Goal: Contribute content

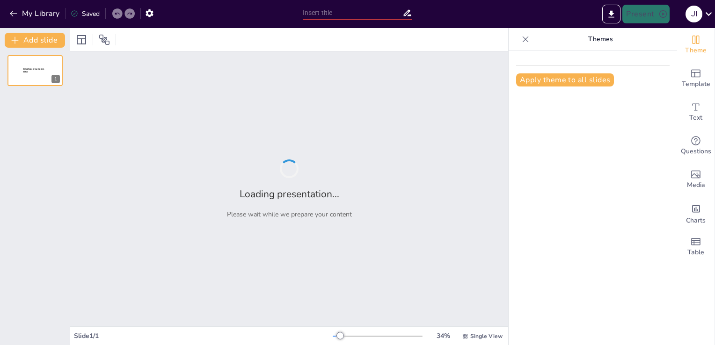
type input "Gestion Efficace du Plan Blanc en [GEOGRAPHIC_DATA]"
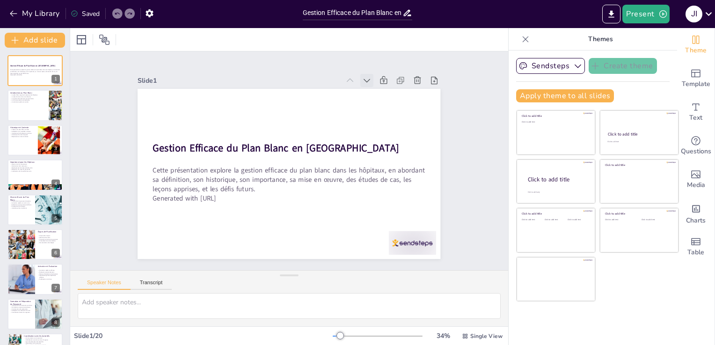
click at [378, 96] on icon at bounding box center [381, 98] width 7 height 5
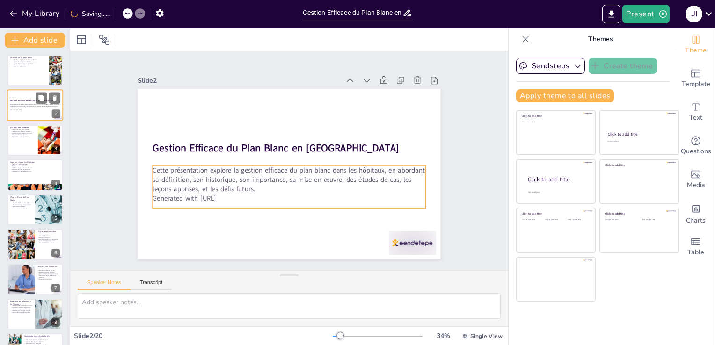
click at [52, 108] on p "Cette présentation explore la gestion efficace du plan blanc dans les hôpitaux,…" at bounding box center [35, 106] width 51 height 5
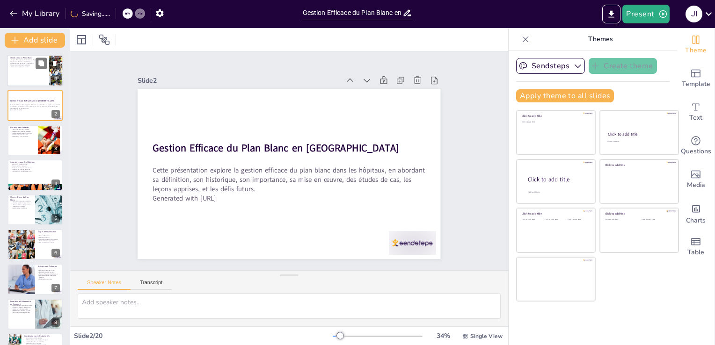
click at [28, 70] on div at bounding box center [35, 71] width 56 height 32
type textarea "Le plan blanc est essentiel pour structurer la réponse des hôpitaux lors de cri…"
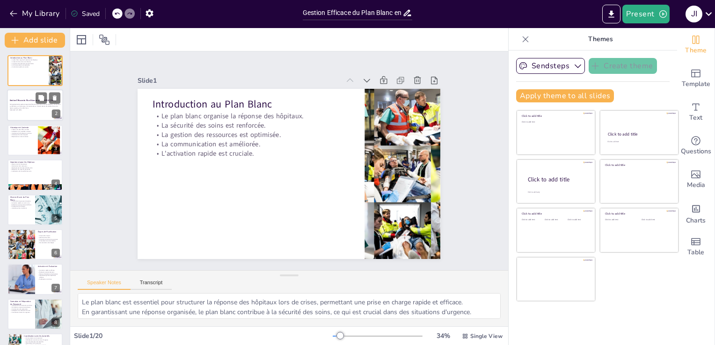
click at [36, 109] on p "Generated with [URL]" at bounding box center [35, 110] width 51 height 2
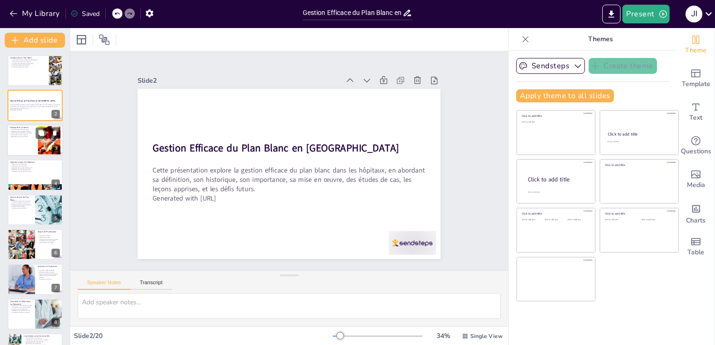
click at [36, 145] on div at bounding box center [35, 140] width 56 height 32
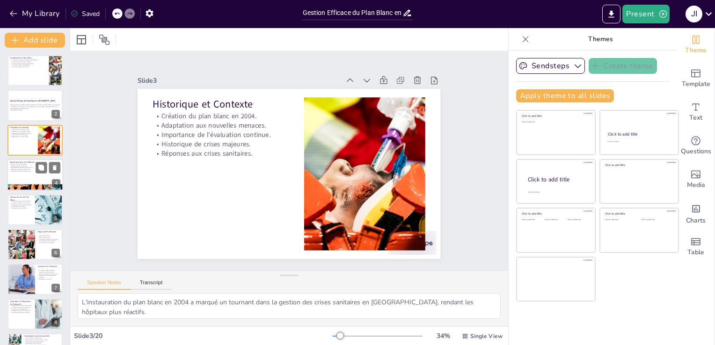
click at [31, 165] on p "Optimisation des ressources." at bounding box center [35, 166] width 51 height 2
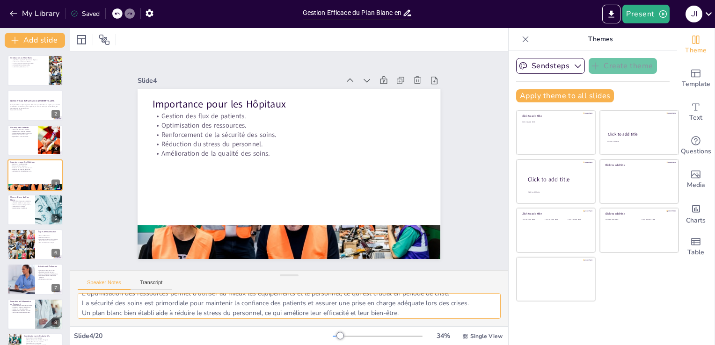
scroll to position [31, 0]
click at [27, 215] on div at bounding box center [35, 210] width 56 height 32
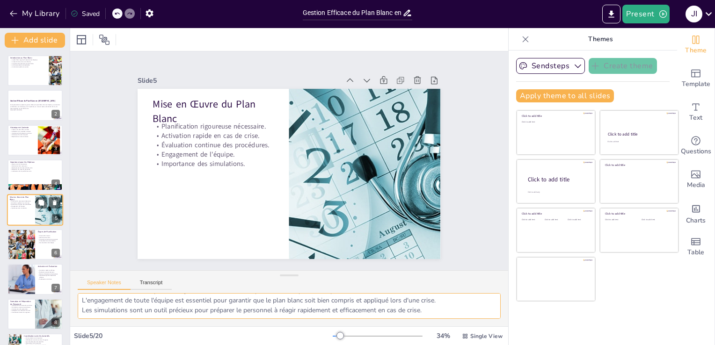
scroll to position [13, 0]
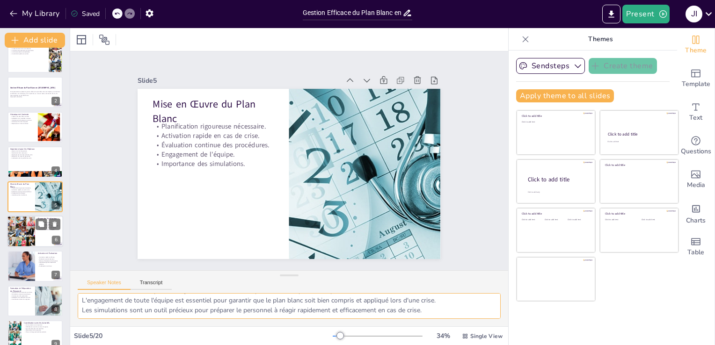
click at [29, 237] on div at bounding box center [21, 232] width 32 height 32
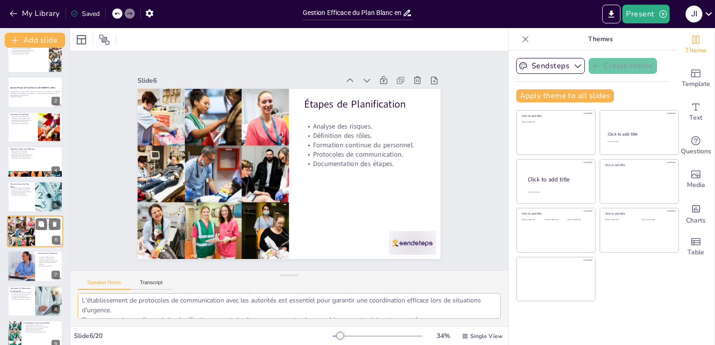
scroll to position [48, 0]
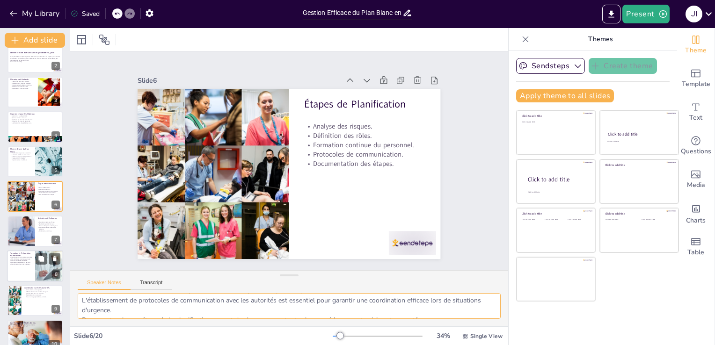
click at [36, 277] on div at bounding box center [49, 266] width 62 height 32
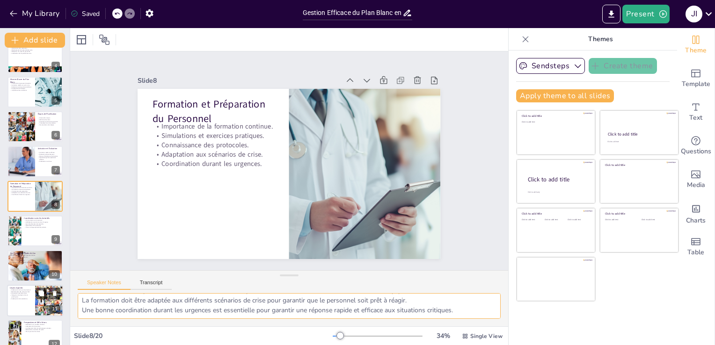
click at [35, 297] on div at bounding box center [49, 301] width 32 height 32
type textarea "L'amélioration de la communication est essentielle pour garantir une réponse ra…"
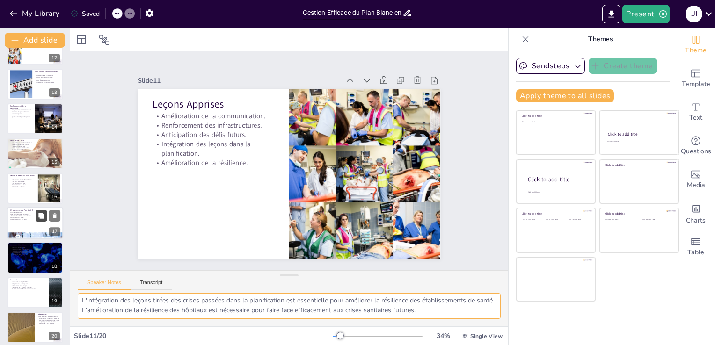
scroll to position [409, 0]
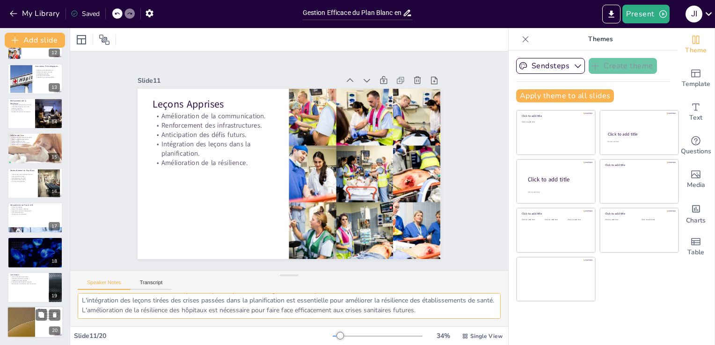
click at [35, 315] on div at bounding box center [21, 322] width 56 height 32
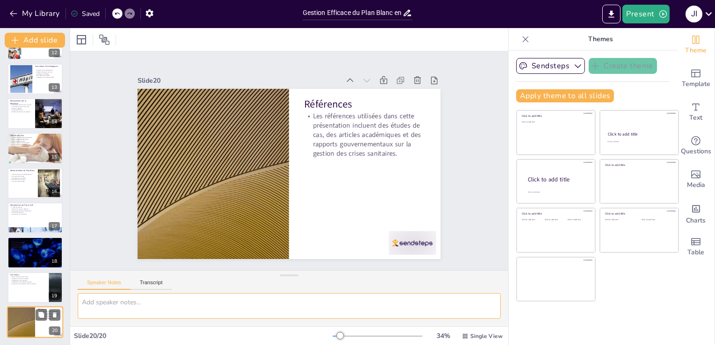
scroll to position [0, 0]
click at [32, 292] on div at bounding box center [35, 288] width 56 height 32
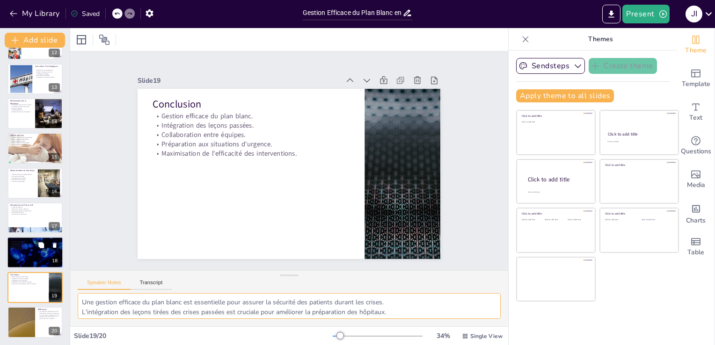
click at [29, 252] on div at bounding box center [35, 253] width 56 height 32
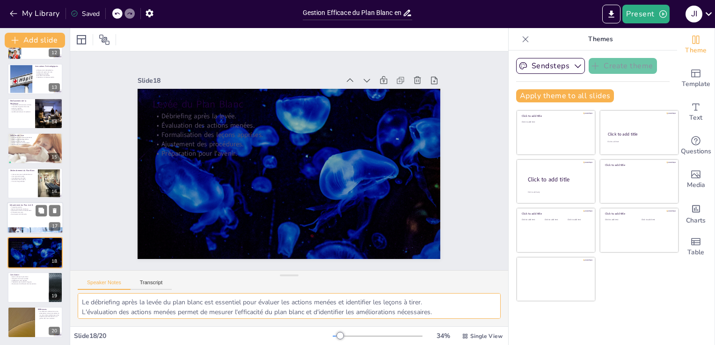
click at [34, 206] on p "Triage des patients." at bounding box center [35, 207] width 51 height 2
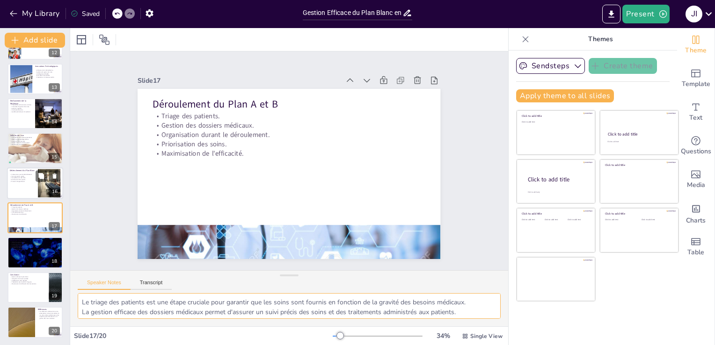
click at [26, 184] on div at bounding box center [35, 183] width 56 height 32
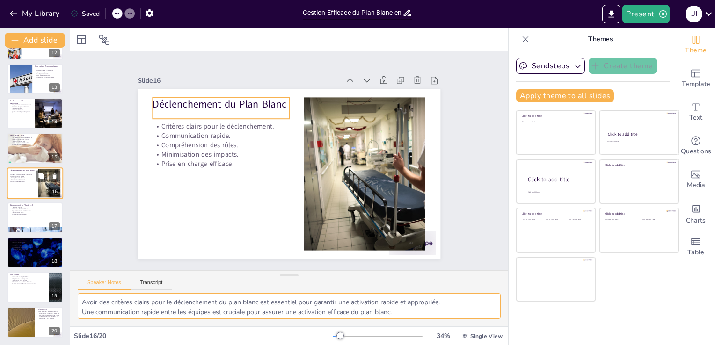
scroll to position [396, 0]
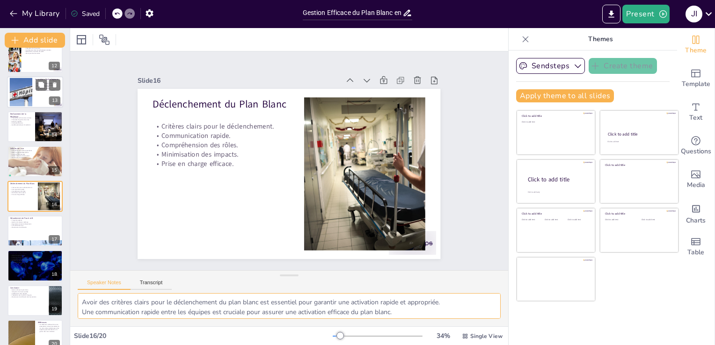
click at [31, 107] on div at bounding box center [35, 92] width 56 height 32
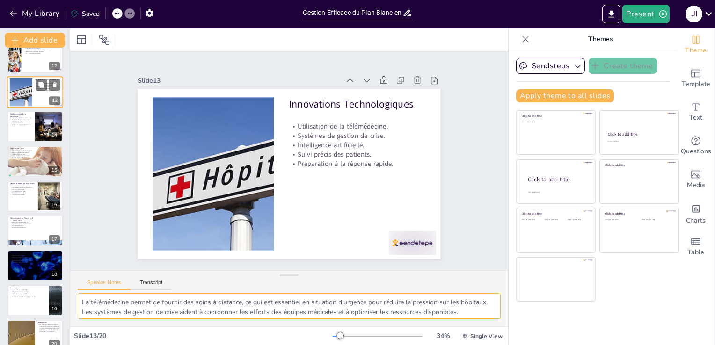
scroll to position [292, 0]
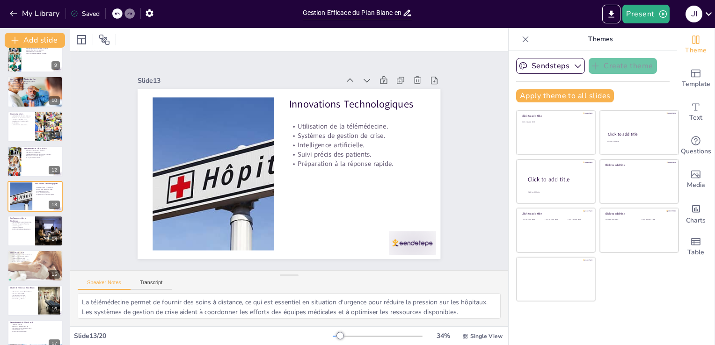
click at [522, 43] on icon at bounding box center [525, 39] width 9 height 9
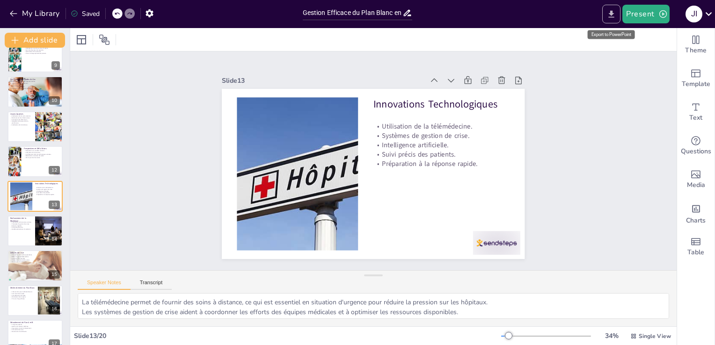
click at [615, 18] on icon "Export to PowerPoint" at bounding box center [611, 14] width 10 height 10
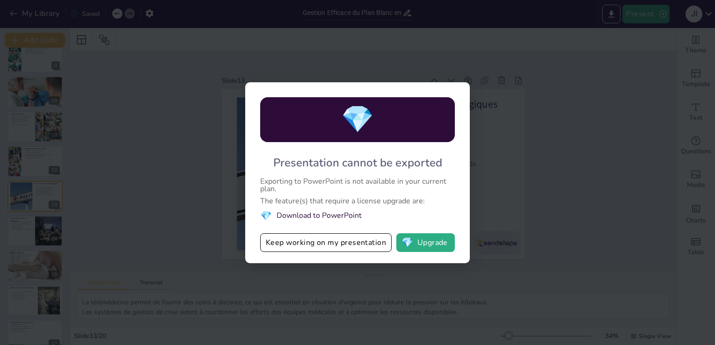
click at [145, 211] on div "💎 Presentation cannot be exported Exporting to PowerPoint is not available in y…" at bounding box center [357, 172] width 715 height 345
click at [364, 235] on button "Keep working on my presentation" at bounding box center [325, 242] width 131 height 19
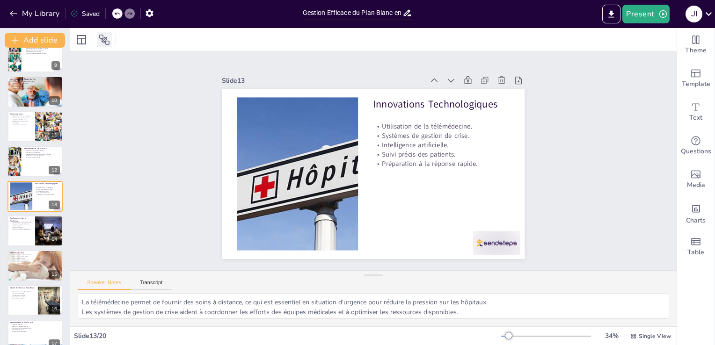
click at [102, 44] on icon at bounding box center [104, 39] width 11 height 11
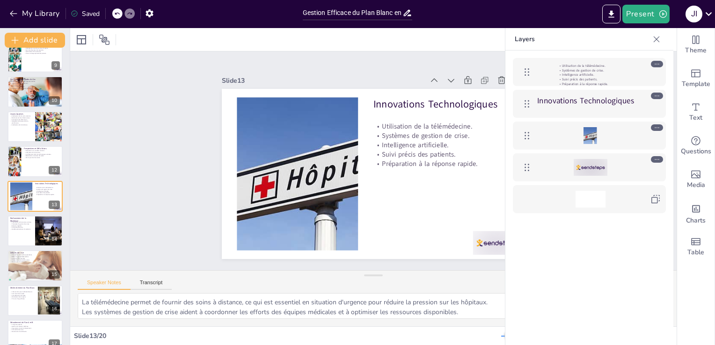
click at [655, 33] on div at bounding box center [656, 39] width 15 height 15
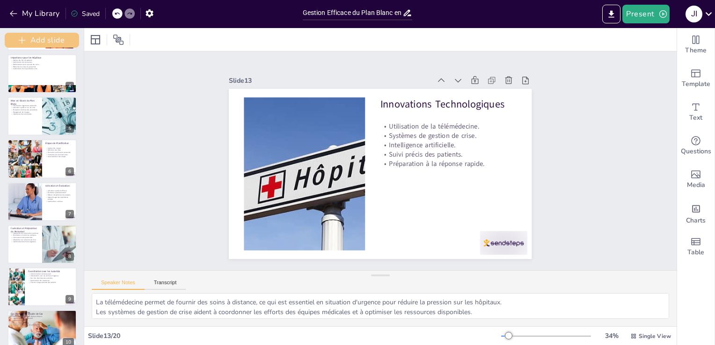
scroll to position [95, 0]
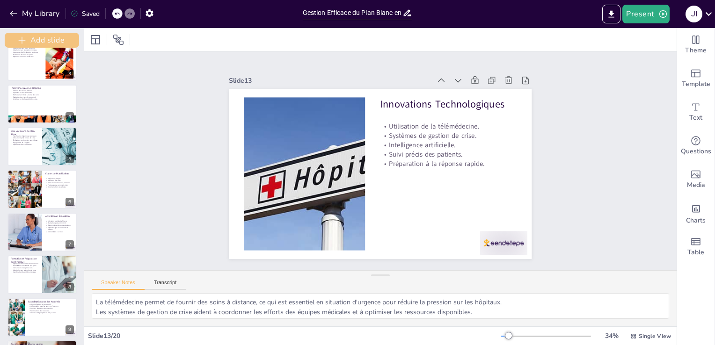
drag, startPoint x: 67, startPoint y: 186, endPoint x: 53, endPoint y: 42, distance: 145.3
click at [53, 42] on div "Add slide Introduction au Plan Blanc Le plan blanc organise la réponse des hôpi…" at bounding box center [42, 186] width 84 height 317
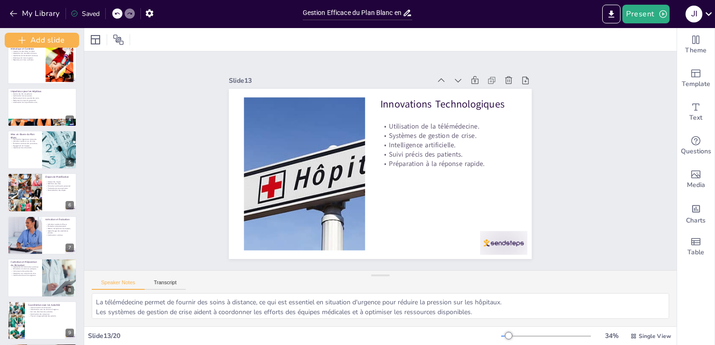
click at [92, 16] on div "Saved" at bounding box center [85, 13] width 29 height 9
click at [73, 12] on icon at bounding box center [74, 13] width 7 height 7
click at [92, 17] on div "Saved" at bounding box center [85, 13] width 29 height 9
click at [44, 65] on div at bounding box center [42, 65] width 71 height 40
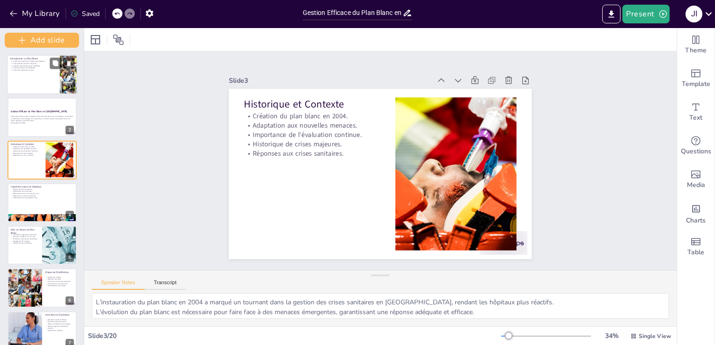
click at [37, 76] on div at bounding box center [42, 75] width 71 height 40
type textarea "Le plan blanc est essentiel pour structurer la réponse des hôpitaux lors de cri…"
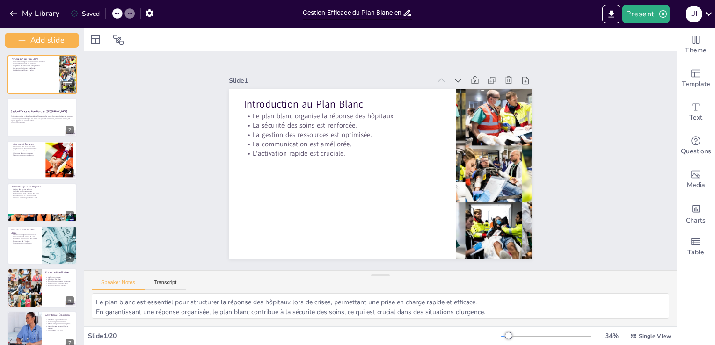
click at [79, 16] on div "Saved" at bounding box center [85, 13] width 29 height 9
click at [148, 14] on icon "button" at bounding box center [149, 13] width 7 height 8
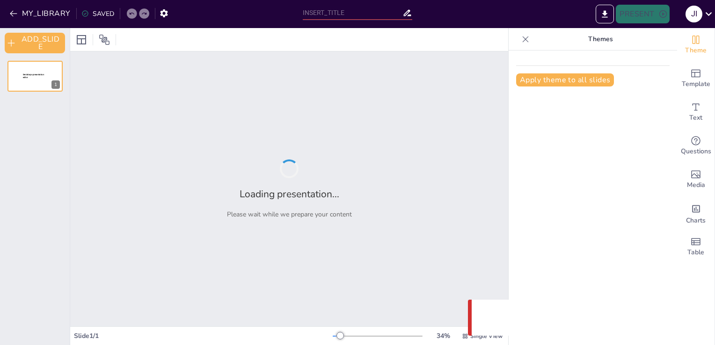
type input "Gestion Efficace du Plan Blanc en [GEOGRAPHIC_DATA]"
